Goal: Use online tool/utility: Utilize a website feature to perform a specific function

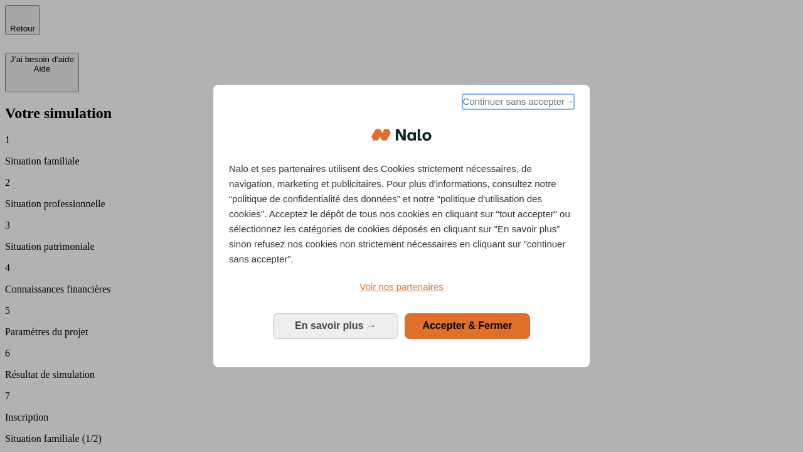
click at [517, 103] on span "Continuer sans accepter →" at bounding box center [518, 101] width 112 height 15
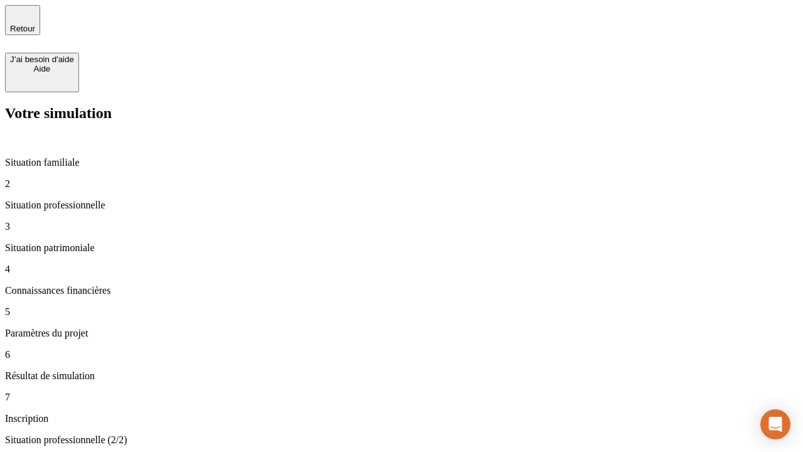
type input "30 000"
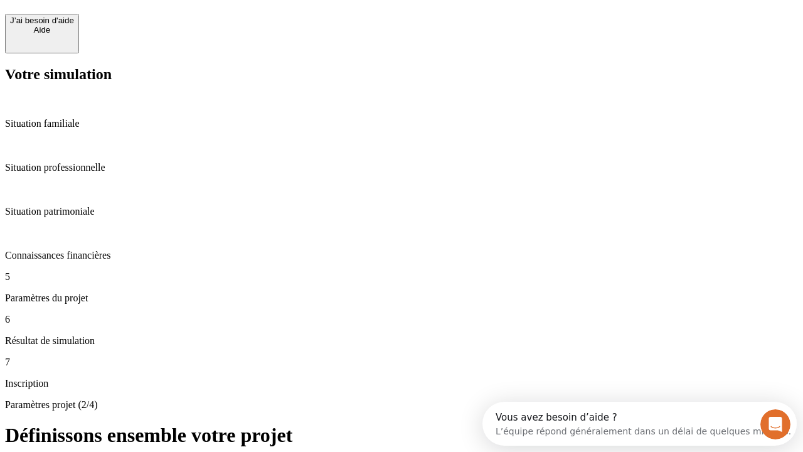
scroll to position [24, 0]
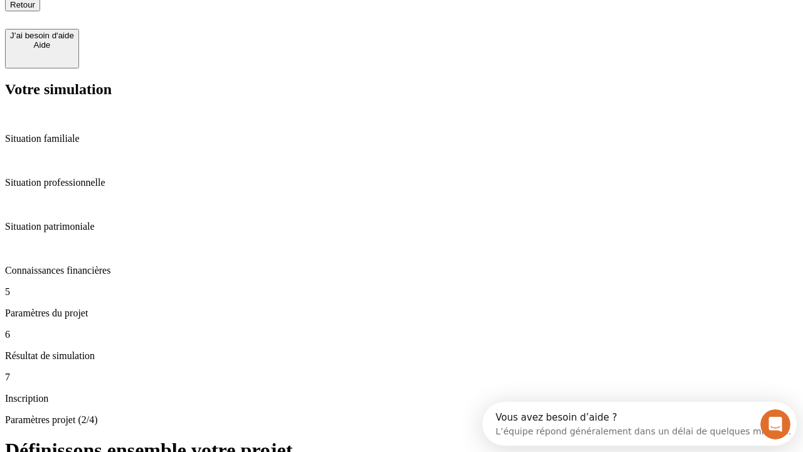
type input "25"
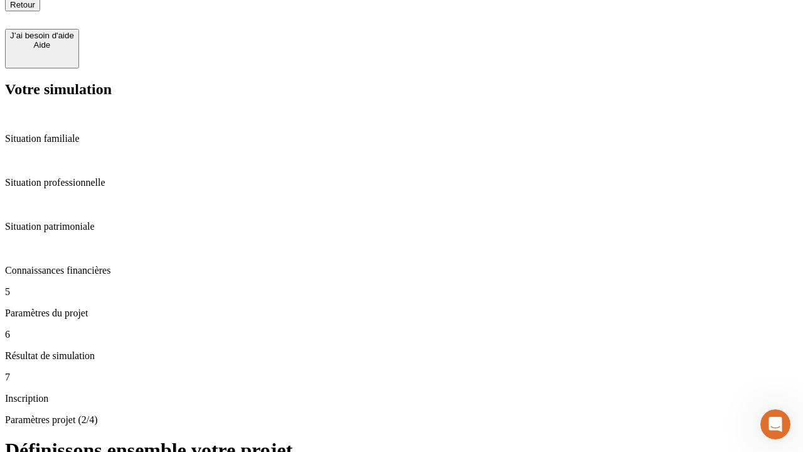
type input "64"
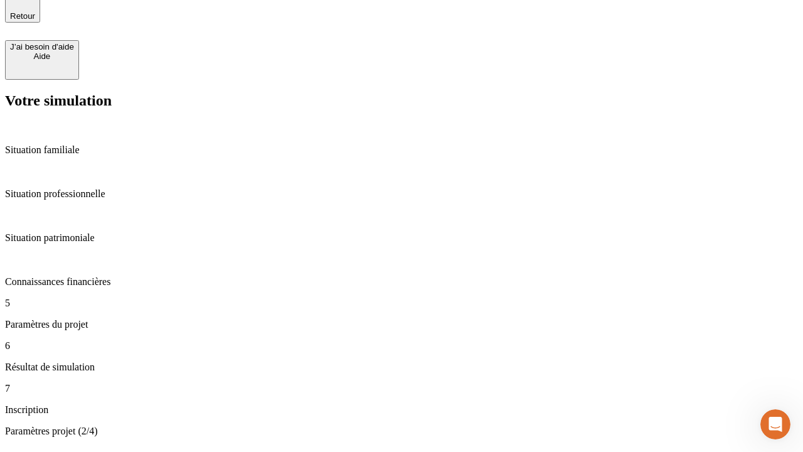
type input "1 000"
type input "640"
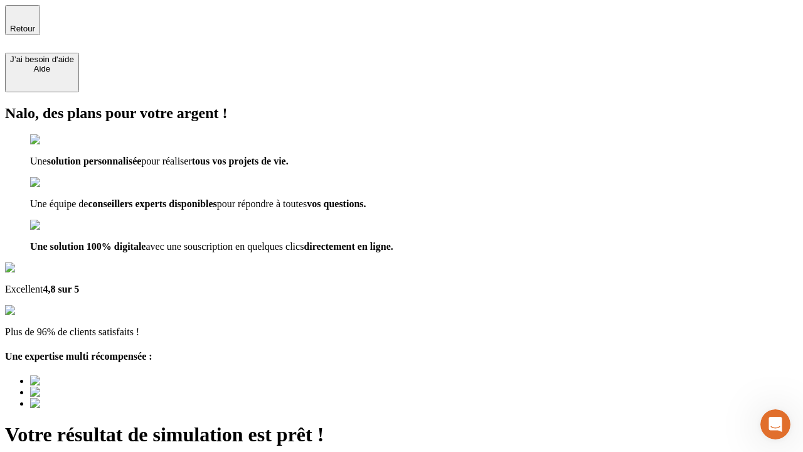
type input "[EMAIL_ADDRESS][PERSON_NAME][DOMAIN_NAME]"
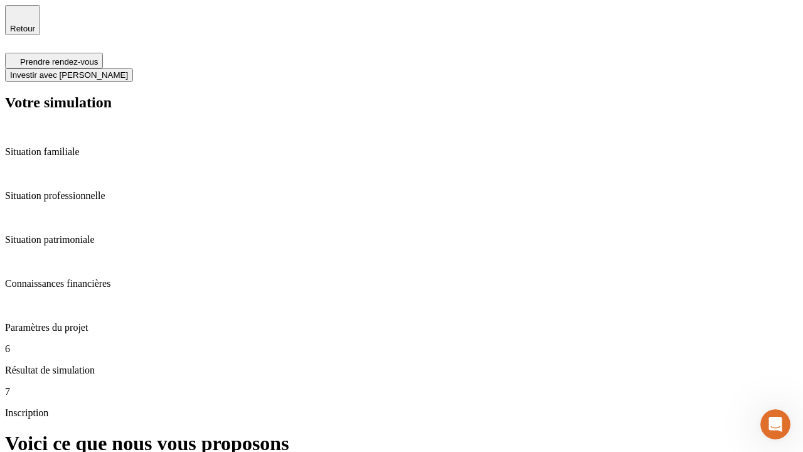
click at [128, 70] on span "Investir avec [PERSON_NAME]" at bounding box center [69, 74] width 118 height 9
